Goal: Entertainment & Leisure: Consume media (video, audio)

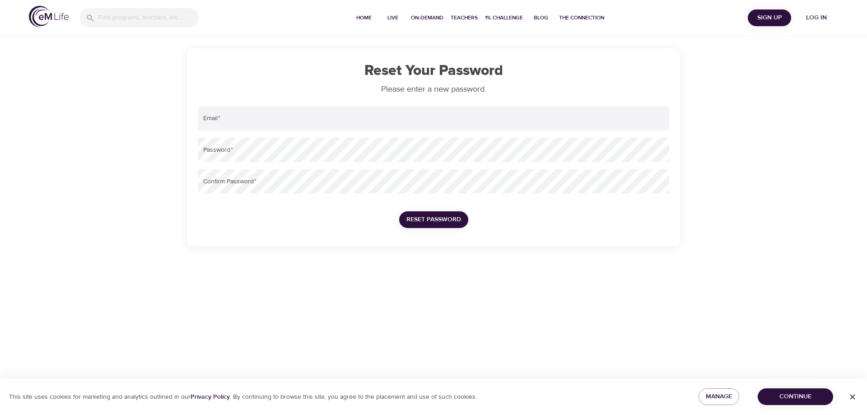
type input "[PERSON_NAME][EMAIL_ADDRESS][PERSON_NAME][DOMAIN_NAME]"
click at [415, 220] on span "Reset Password" at bounding box center [433, 219] width 55 height 11
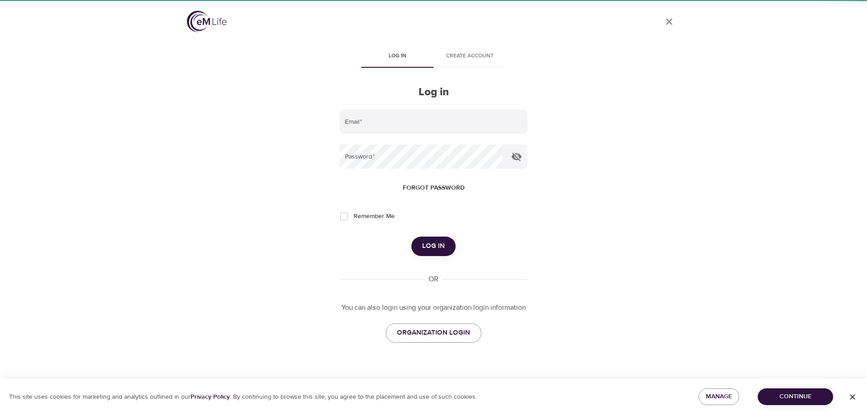
type input "[PERSON_NAME][EMAIL_ADDRESS][PERSON_NAME][DOMAIN_NAME]"
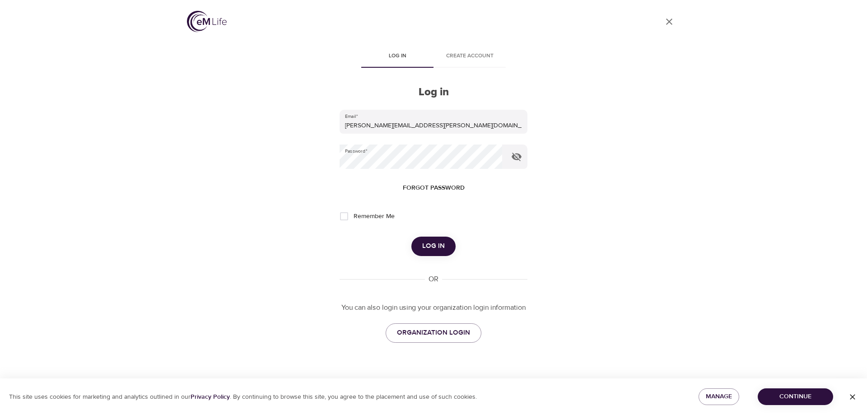
click at [342, 212] on input "Remember Me" at bounding box center [344, 216] width 19 height 19
checkbox input "true"
click at [440, 247] on span "Log in" at bounding box center [433, 246] width 23 height 12
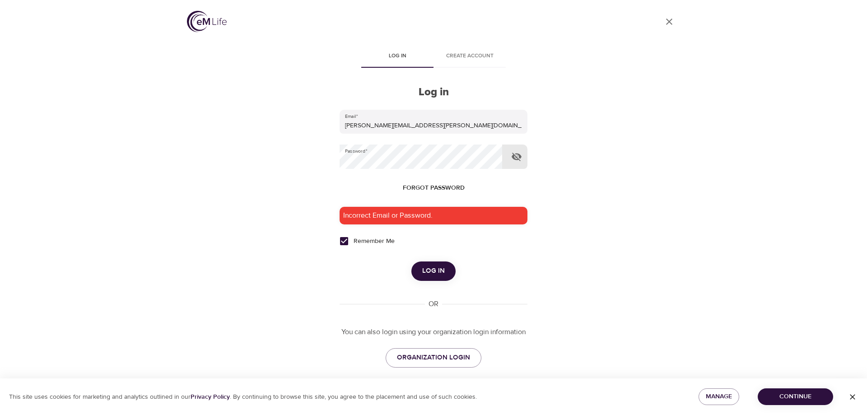
click at [520, 153] on icon "button" at bounding box center [516, 156] width 11 height 11
click at [426, 272] on span "Log in" at bounding box center [433, 271] width 23 height 12
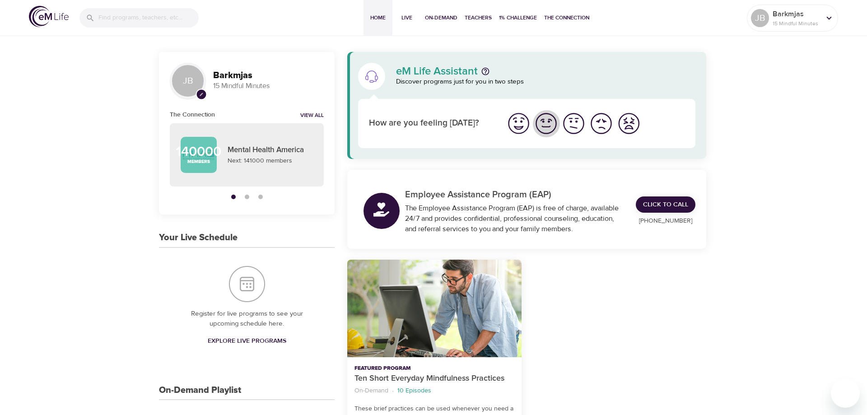
click at [546, 125] on img "I'm feeling good" at bounding box center [546, 123] width 25 height 25
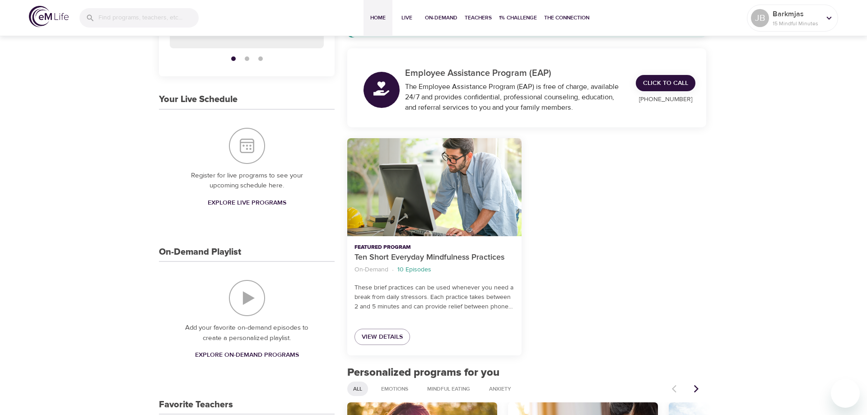
scroll to position [215, 0]
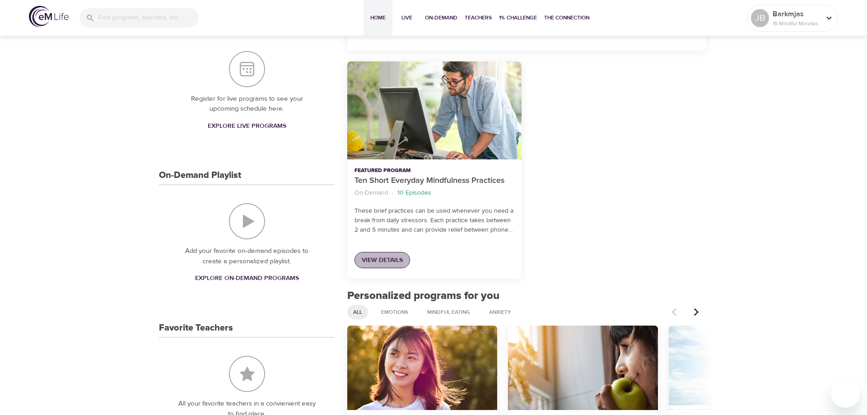
click at [387, 263] on span "View Details" at bounding box center [382, 260] width 41 height 11
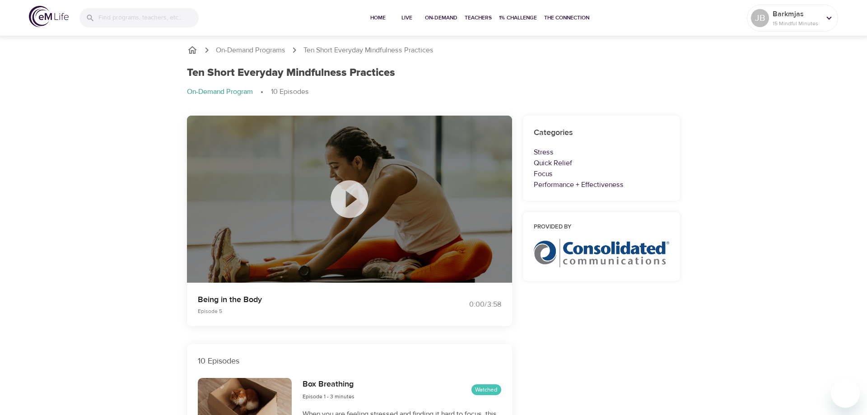
click at [341, 183] on icon at bounding box center [349, 198] width 37 height 37
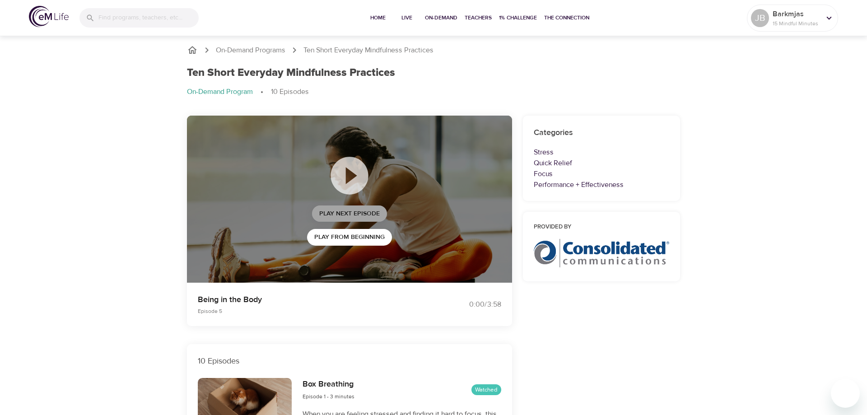
click at [362, 213] on span "Play Next Episode" at bounding box center [349, 213] width 61 height 11
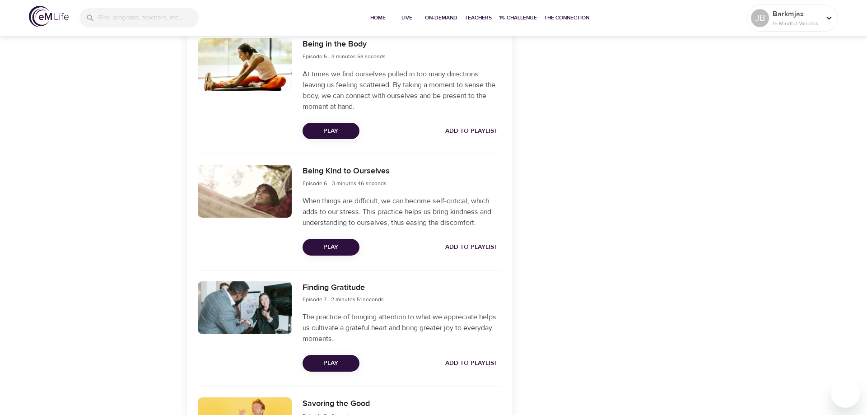
scroll to position [875, 0]
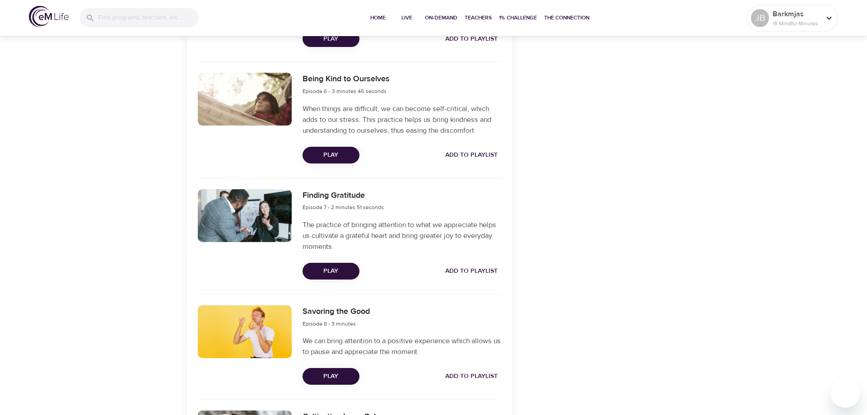
click at [335, 271] on span "Play" at bounding box center [331, 271] width 42 height 11
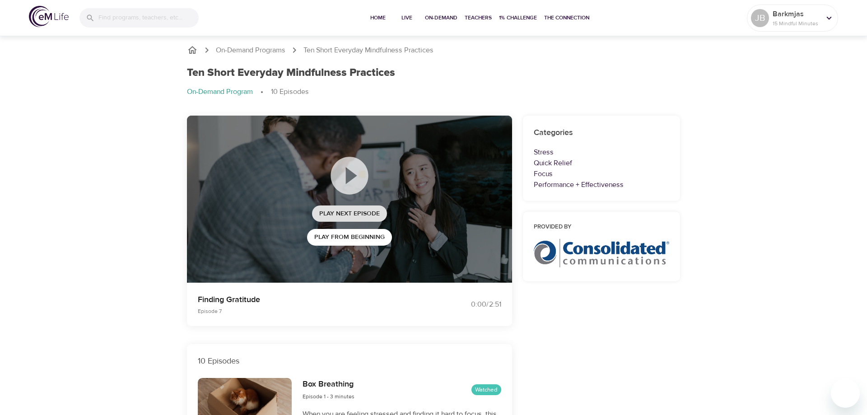
click at [363, 217] on span "Play Next Episode" at bounding box center [349, 213] width 61 height 11
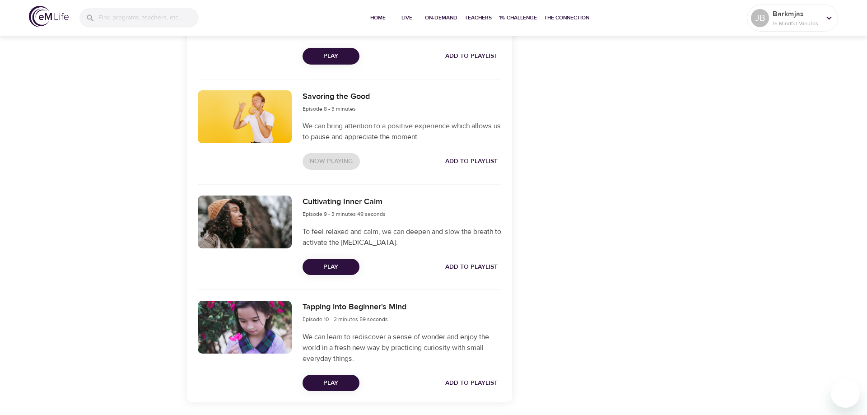
scroll to position [1122, 0]
